Goal: Information Seeking & Learning: Learn about a topic

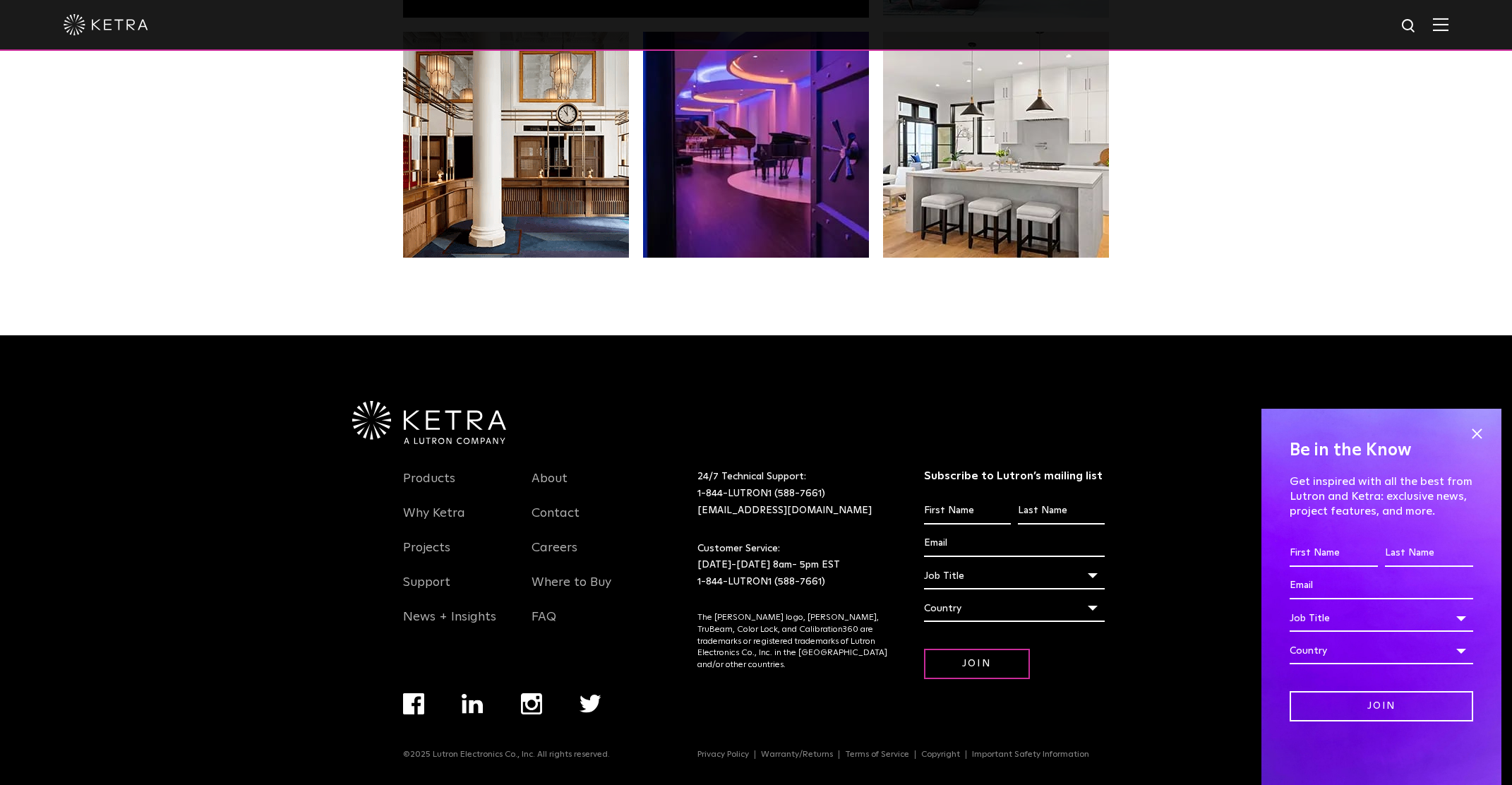
scroll to position [2969, 0]
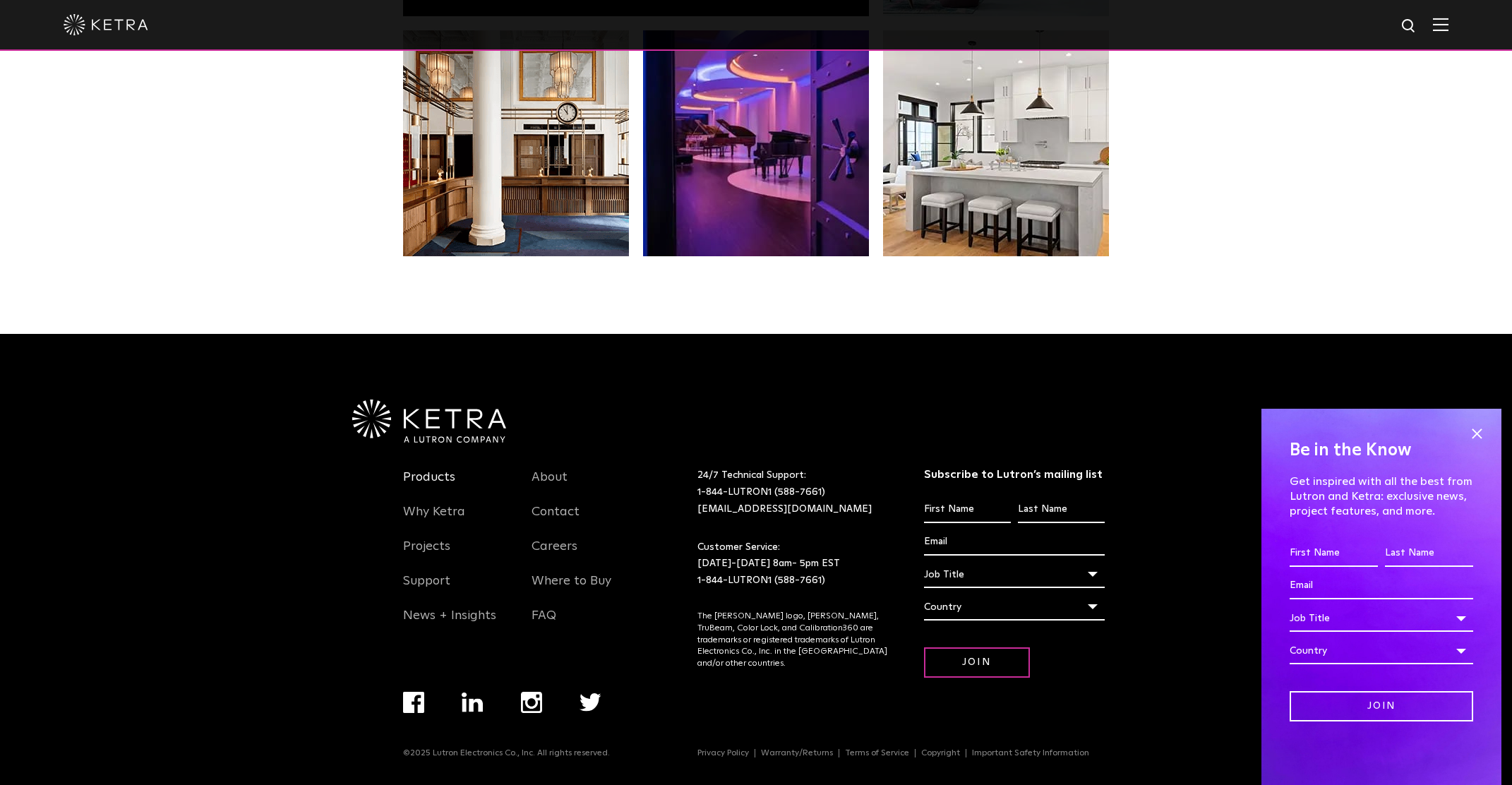
click at [427, 472] on link "Products" at bounding box center [429, 486] width 52 height 33
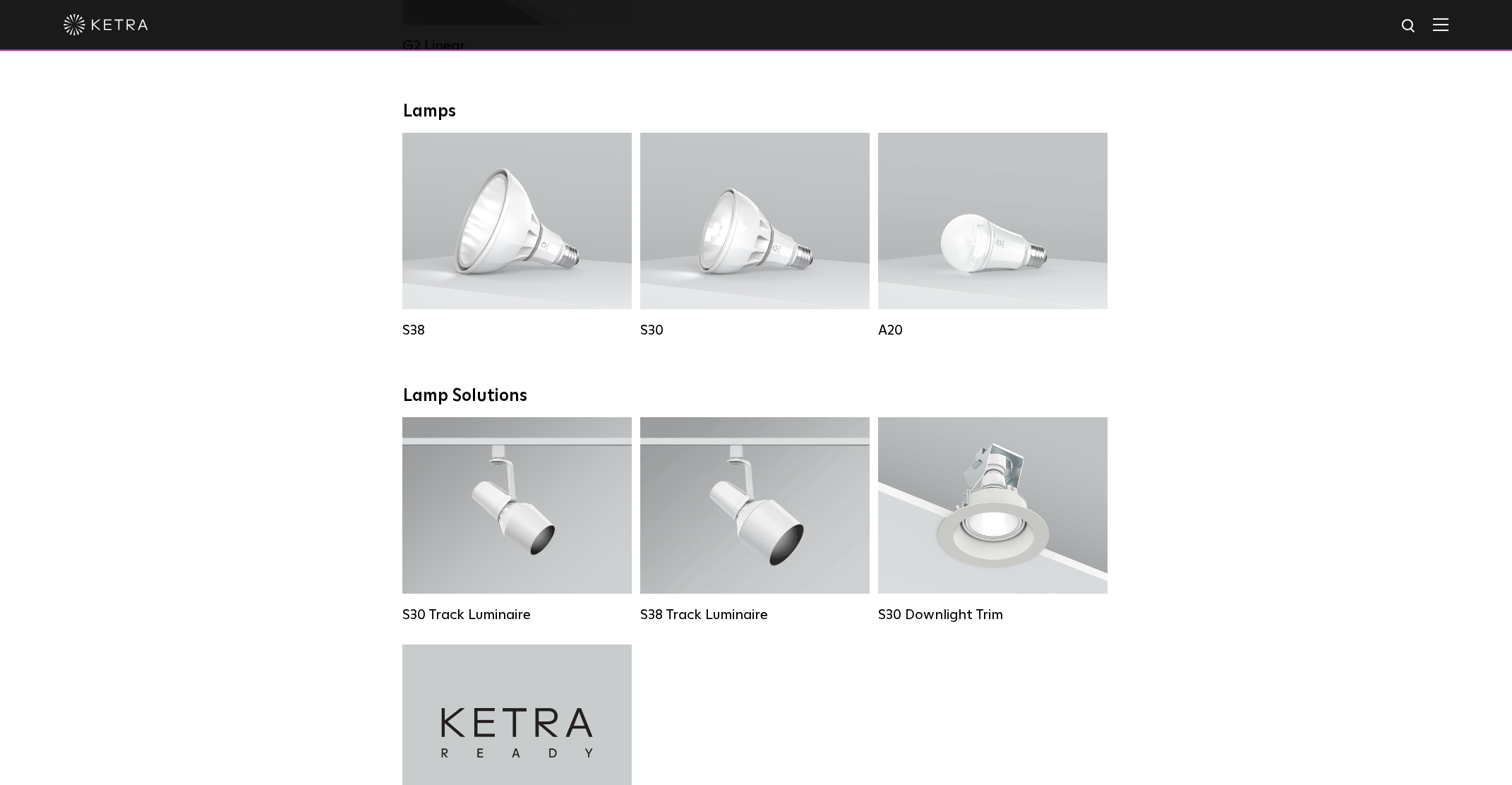
scroll to position [1157, 0]
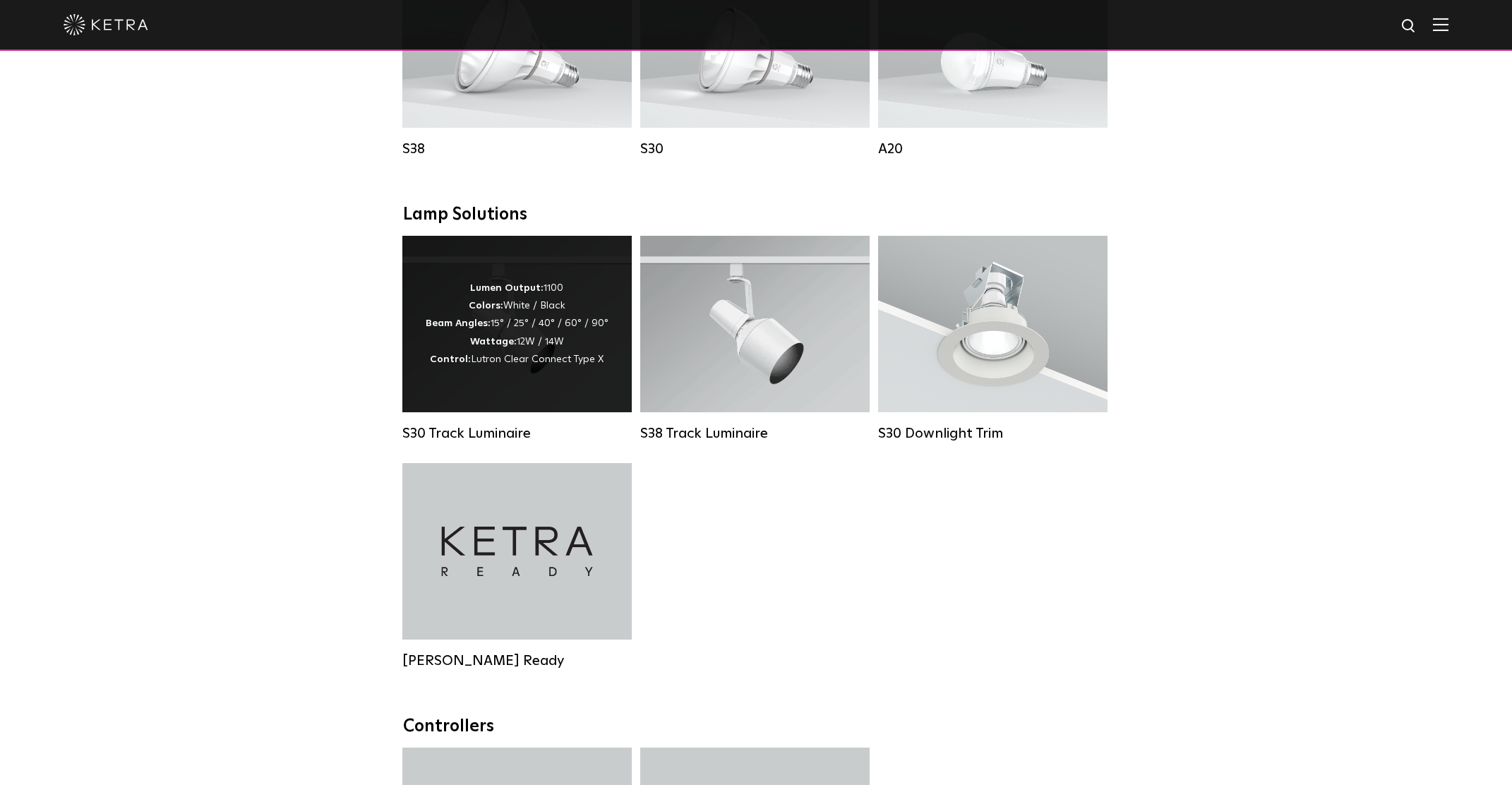
click at [539, 368] on div "Lumen Output: 1100 Colors: White / Black Beam Angles: 15° / 25° / 40° / 60° / 9…" at bounding box center [517, 324] width 183 height 89
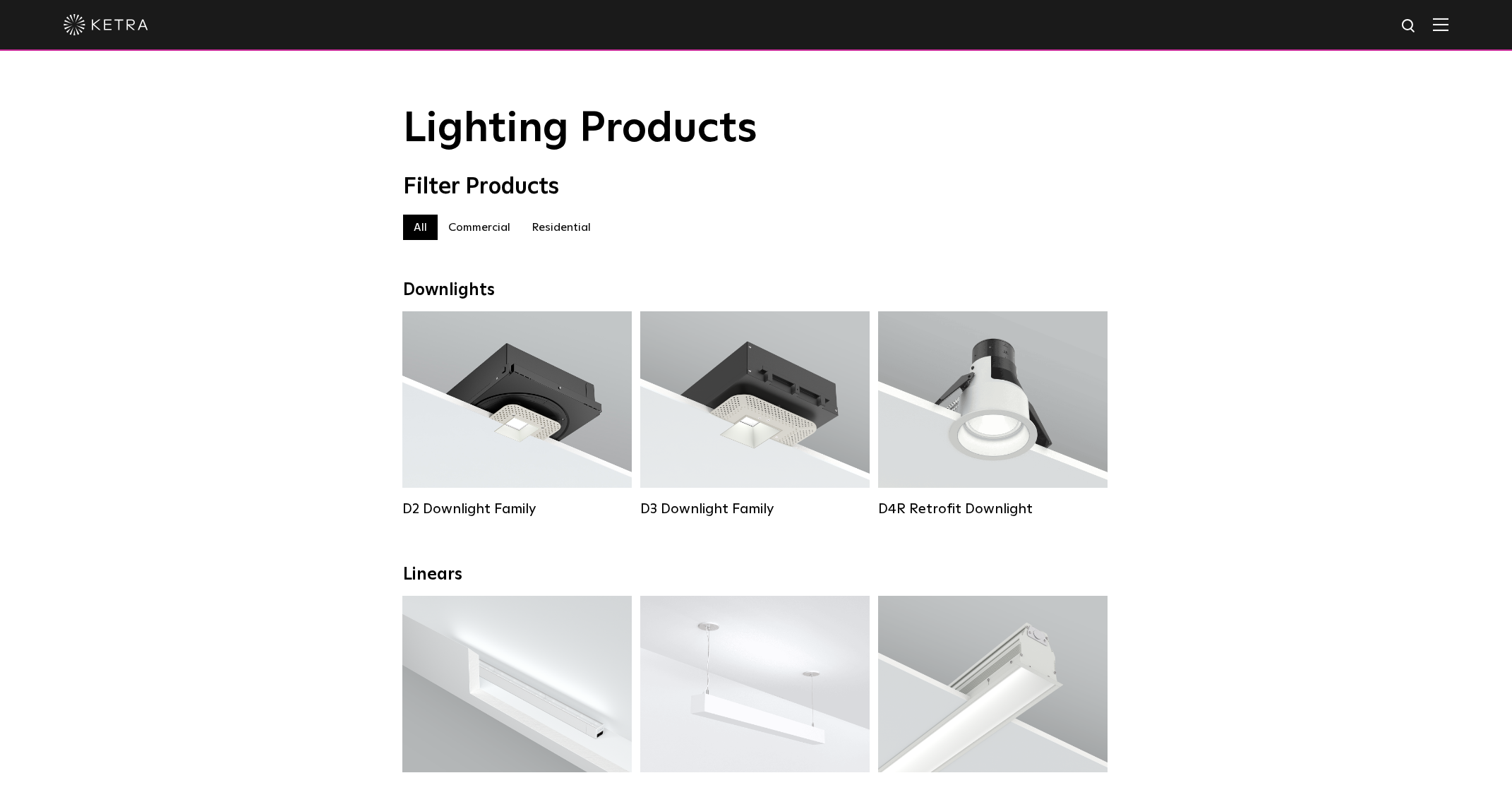
scroll to position [1157, 0]
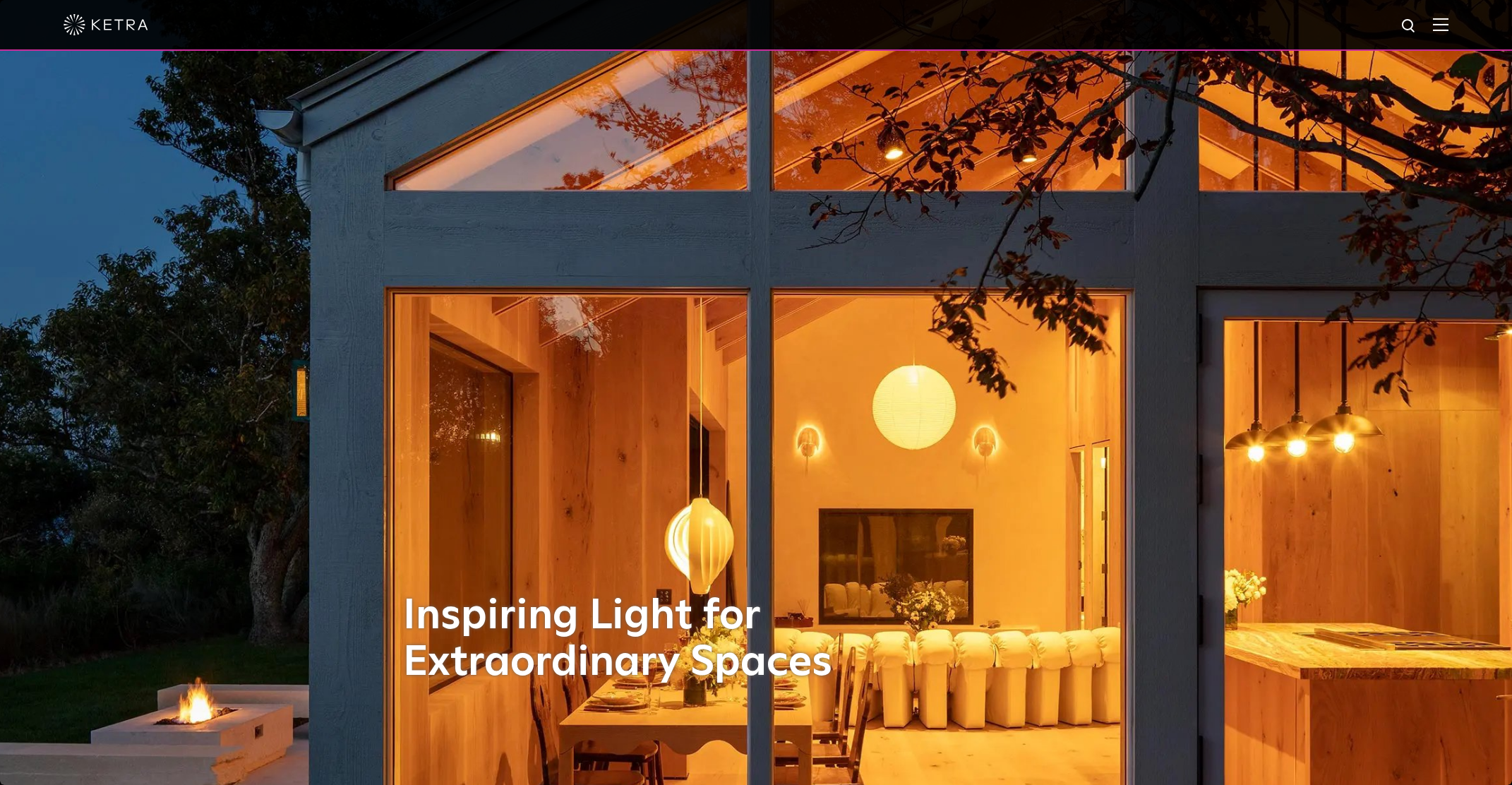
scroll to position [2969, 0]
